Goal: Transaction & Acquisition: Purchase product/service

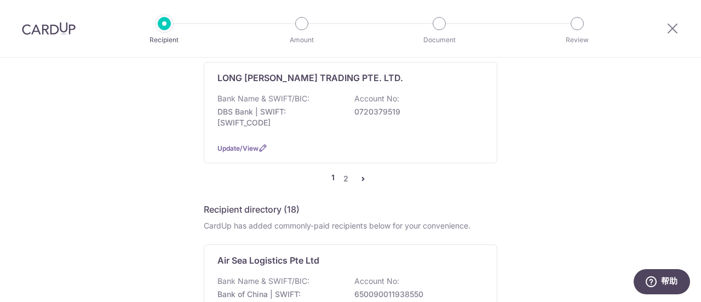
scroll to position [1205, 0]
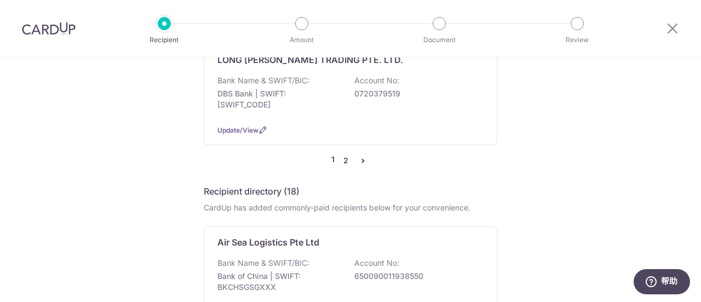
click at [343, 154] on link "2" at bounding box center [345, 160] width 13 height 13
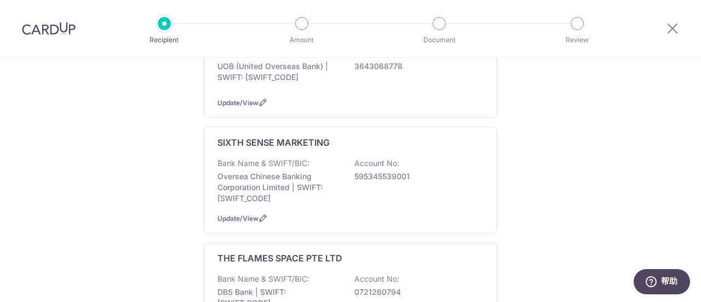
scroll to position [767, 0]
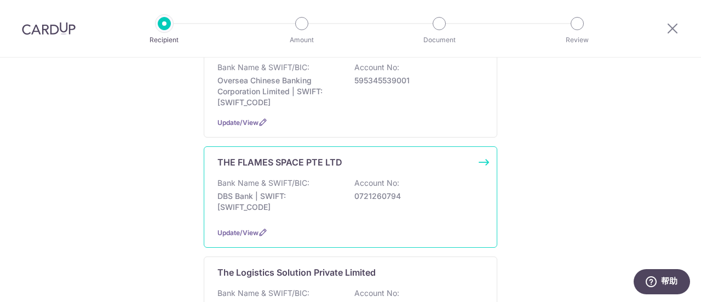
click at [301, 177] on div "Bank Name & SWIFT/BIC: DBS Bank | SWIFT: DBSSSGSGXXX Account No: 0721260794" at bounding box center [350, 197] width 266 height 41
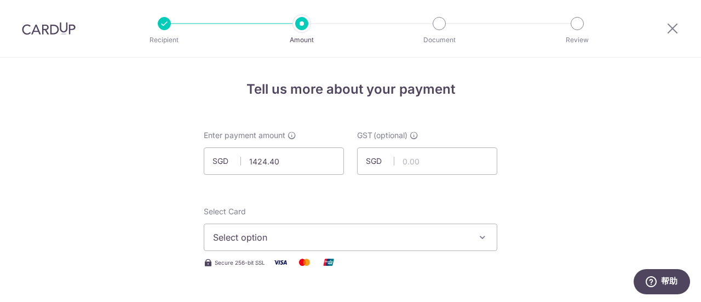
type input "1,424.40"
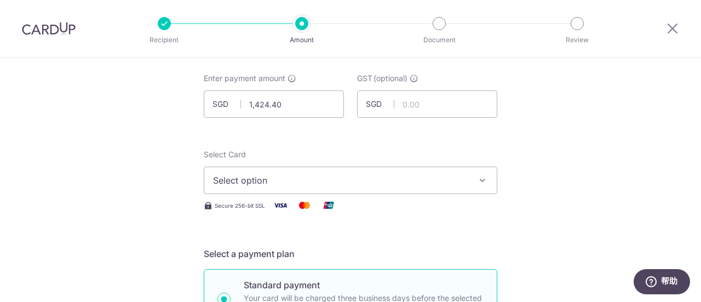
scroll to position [110, 0]
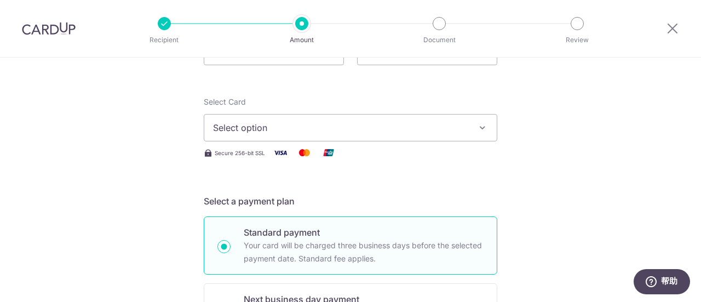
click at [273, 126] on span "Select option" at bounding box center [340, 127] width 255 height 13
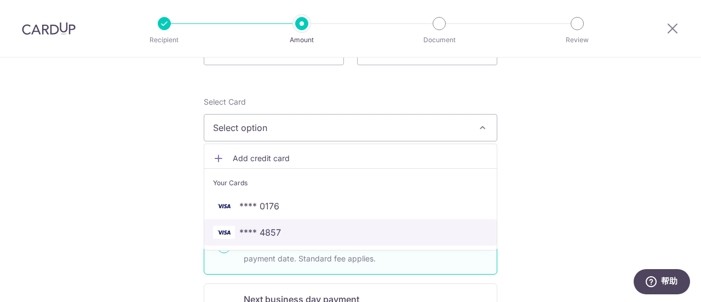
click at [297, 234] on span "**** 4857" at bounding box center [350, 232] width 275 height 13
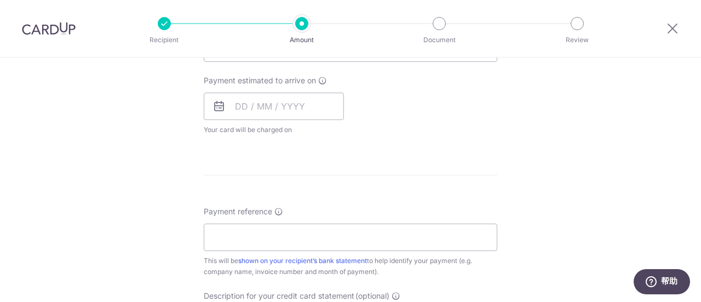
scroll to position [493, 0]
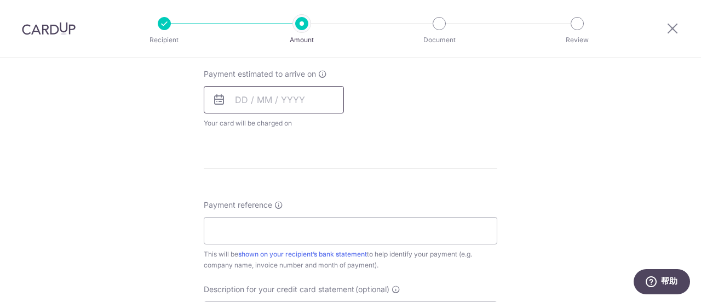
click at [237, 99] on input "text" at bounding box center [274, 99] width 140 height 27
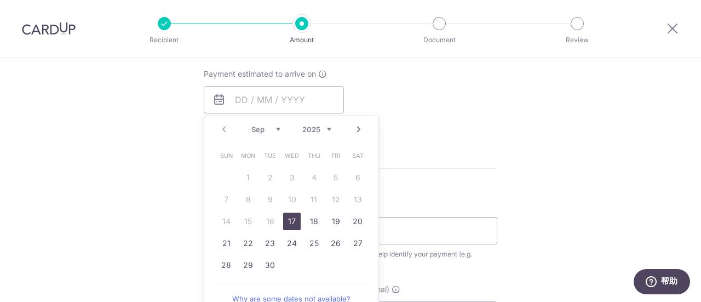
click at [286, 220] on link "17" at bounding box center [292, 221] width 18 height 18
type input "17/09/2025"
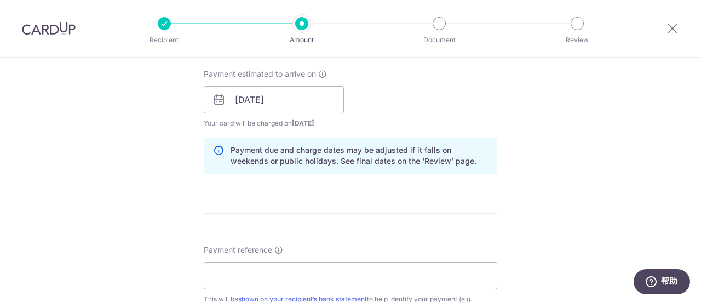
scroll to position [548, 0]
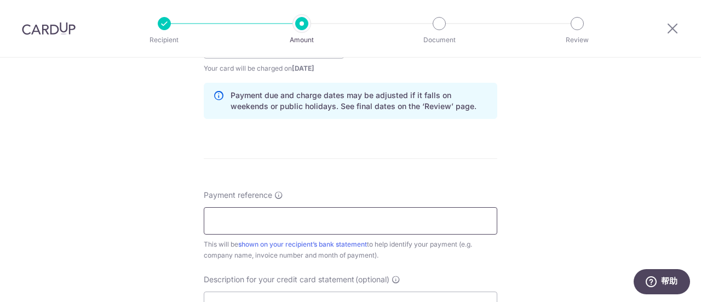
click at [267, 222] on input "Payment reference" at bounding box center [350, 220] width 293 height 27
type input "FAN HUA CAD FOODS PRIVATE LIMITED"
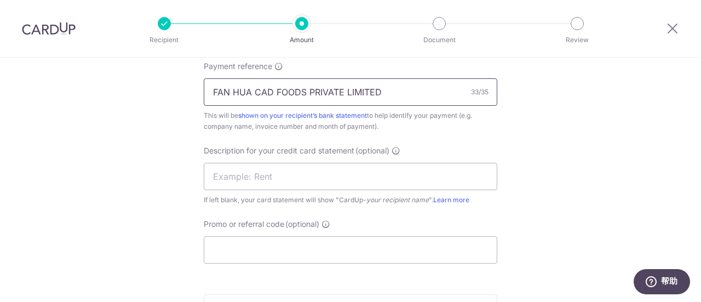
scroll to position [712, 0]
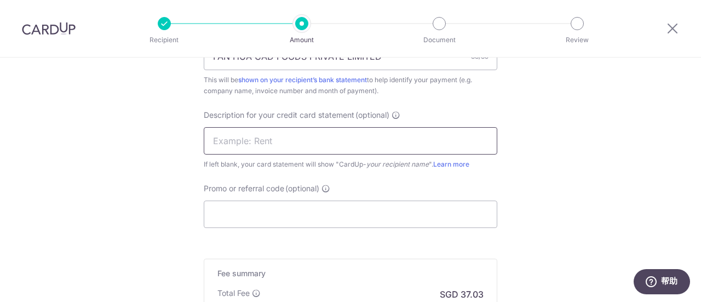
click at [246, 143] on input "text" at bounding box center [350, 140] width 293 height 27
type input "FOOD SUPPLIES"
click at [263, 220] on input "Promo or referral code (optional)" at bounding box center [350, 213] width 293 height 27
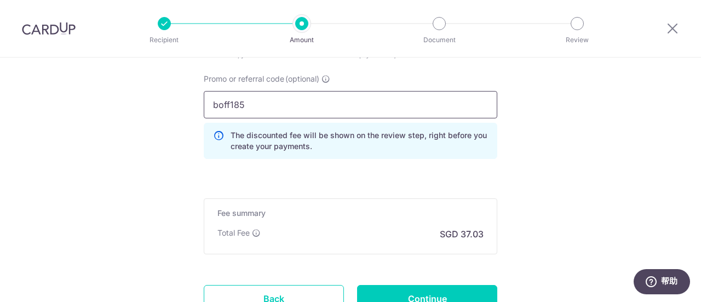
scroll to position [911, 0]
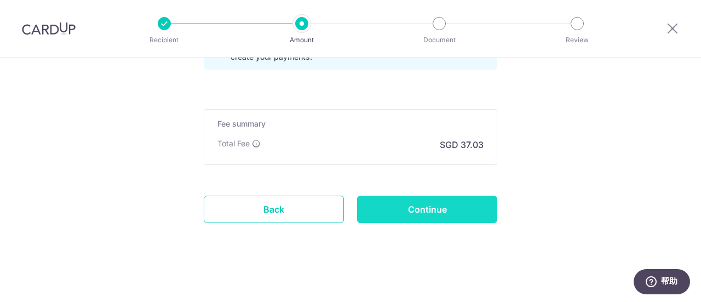
type input "boff185"
click at [423, 200] on input "Continue" at bounding box center [427, 208] width 140 height 27
type input "Create Schedule"
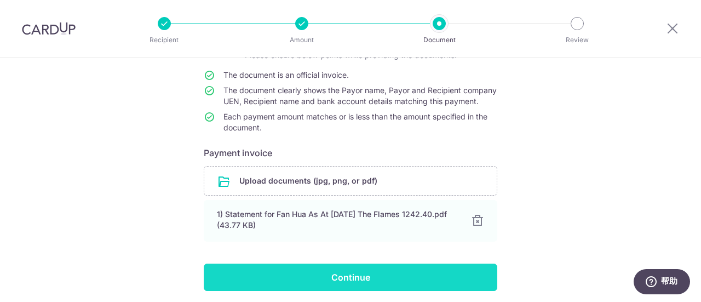
click at [354, 286] on input "Continue" at bounding box center [350, 276] width 293 height 27
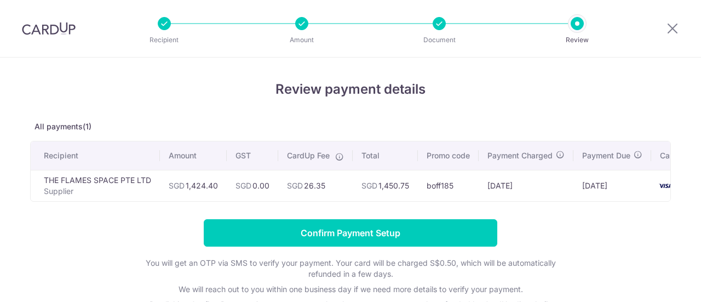
click at [330, 241] on input "Confirm Payment Setup" at bounding box center [350, 232] width 293 height 27
